Goal: Transaction & Acquisition: Purchase product/service

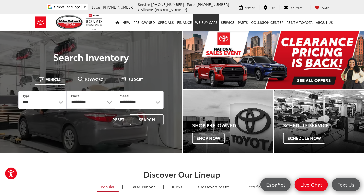
click at [204, 22] on link "WE BUY CARS" at bounding box center [207, 22] width 26 height 17
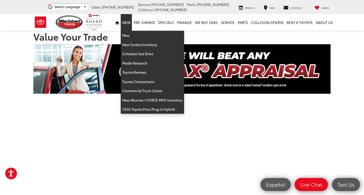
click at [129, 22] on link "New" at bounding box center [126, 22] width 11 height 17
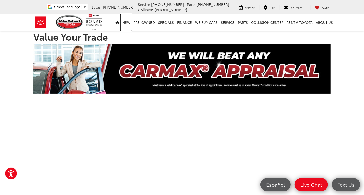
click at [129, 22] on link "New" at bounding box center [126, 22] width 11 height 17
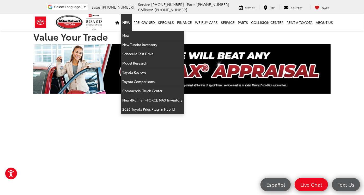
click at [127, 21] on link "New" at bounding box center [126, 22] width 11 height 17
click at [130, 23] on link "New" at bounding box center [126, 22] width 11 height 17
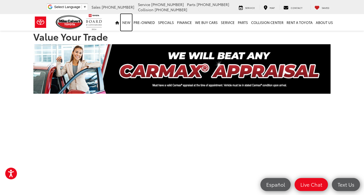
click at [130, 23] on link "New" at bounding box center [126, 22] width 11 height 17
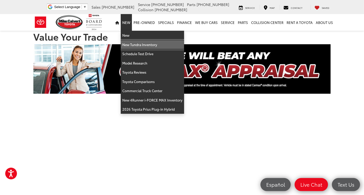
click at [134, 44] on link "New Tundra Inventory" at bounding box center [152, 44] width 63 height 9
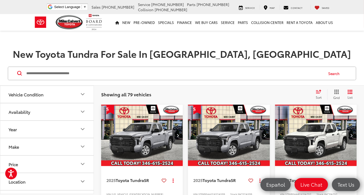
scroll to position [33, 0]
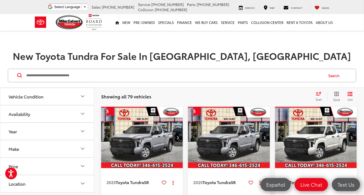
click at [147, 128] on img "2025 Toyota Tundra SR 0" at bounding box center [142, 138] width 82 height 62
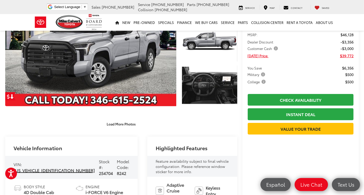
scroll to position [42, 0]
